Goal: Task Accomplishment & Management: Use online tool/utility

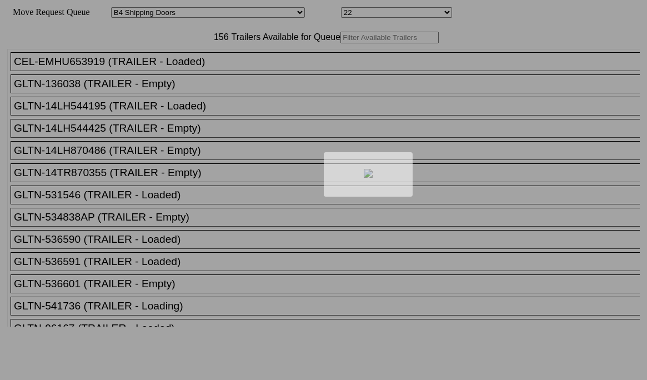
select select "526"
select select "8041"
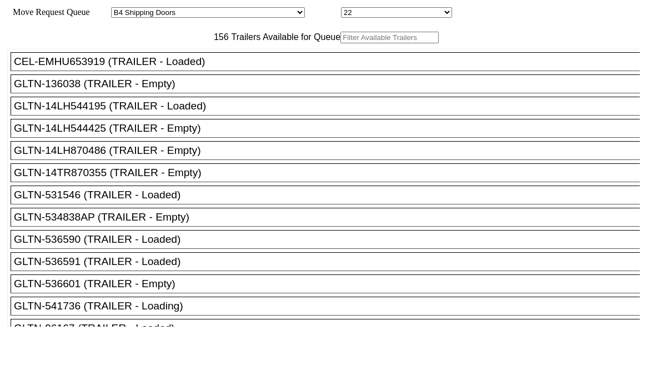
click at [175, 72] on div "CEL-EMHU653919 (TRAILER - Loaded) GLTN-136038 (TRAILER - Empty) GLTN-14LH544195…" at bounding box center [323, 184] width 633 height 283
click at [341, 43] on input "text" at bounding box center [390, 38] width 98 height 12
paste input "84602"
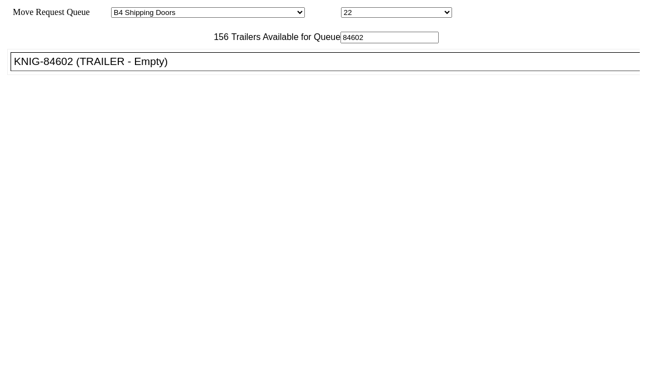
type input "84602"
click at [186, 68] on div "KNIG-84602 (TRAILER - Empty)" at bounding box center [330, 62] width 633 height 12
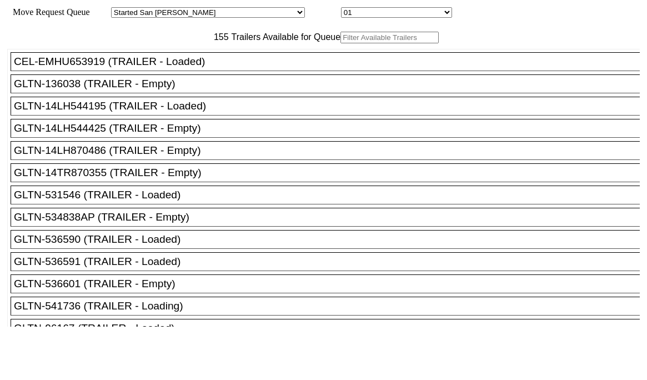
click at [341, 43] on input "text" at bounding box center [390, 38] width 98 height 12
paste input "GU2002"
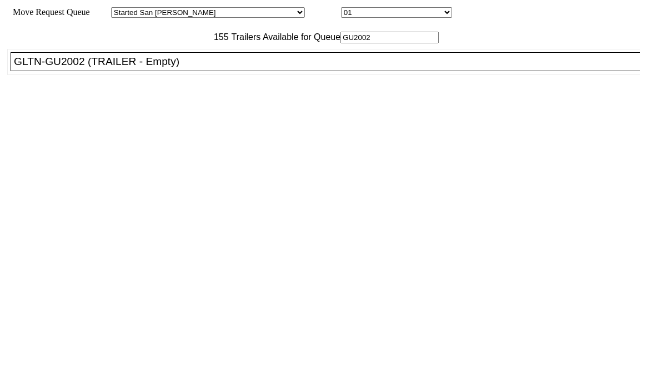
type input "GU2002"
click at [148, 71] on li "GLTN-GU2002 (TRAILER - Empty)" at bounding box center [330, 61] width 639 height 19
